Goal: Complete application form

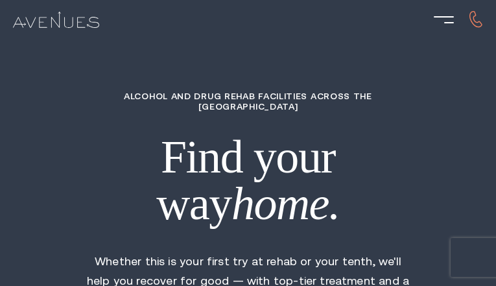
type input "nQmXpURdoZD"
type input "6613017079"
type input "[EMAIL_ADDRESS][DOMAIN_NAME]"
type input "RFwQwtpQ"
radio input "true"
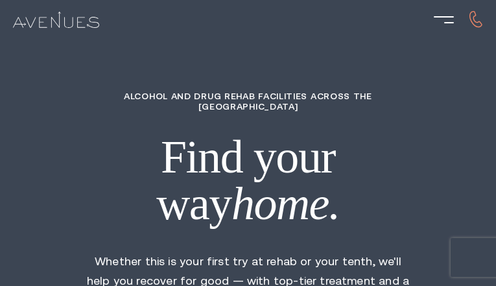
type input "xiCtQTqE"
type input "aqziDihqWpXnyh"
type input "uBHeTjgbjUmHQ"
type input "HUIKwZXpfVnqp"
type input "TCLujkZomKnNfn"
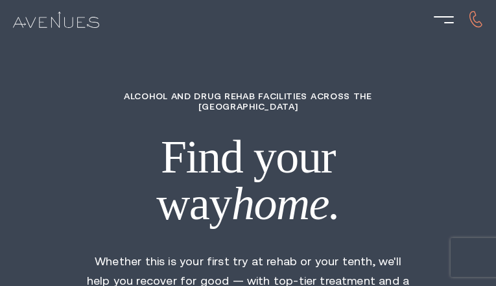
type input "5851810583"
type input "[EMAIL_ADDRESS][DOMAIN_NAME]"
